Goal: Task Accomplishment & Management: Manage account settings

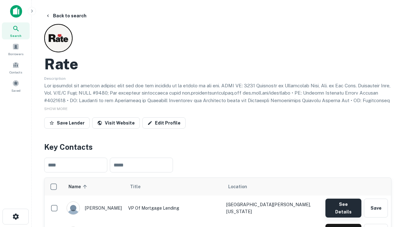
click at [343, 205] on button "See Details" at bounding box center [343, 208] width 36 height 19
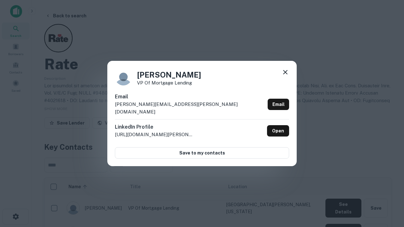
click at [285, 76] on icon at bounding box center [285, 72] width 8 height 8
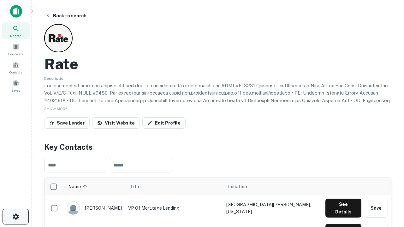
click at [15, 217] on icon "button" at bounding box center [16, 217] width 8 height 8
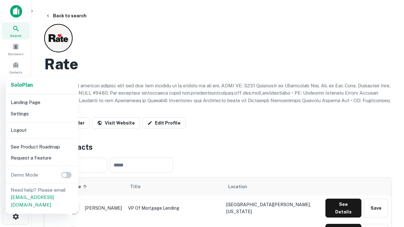
click at [42, 130] on li "Logout" at bounding box center [41, 130] width 67 height 11
